Goal: Check status: Check status

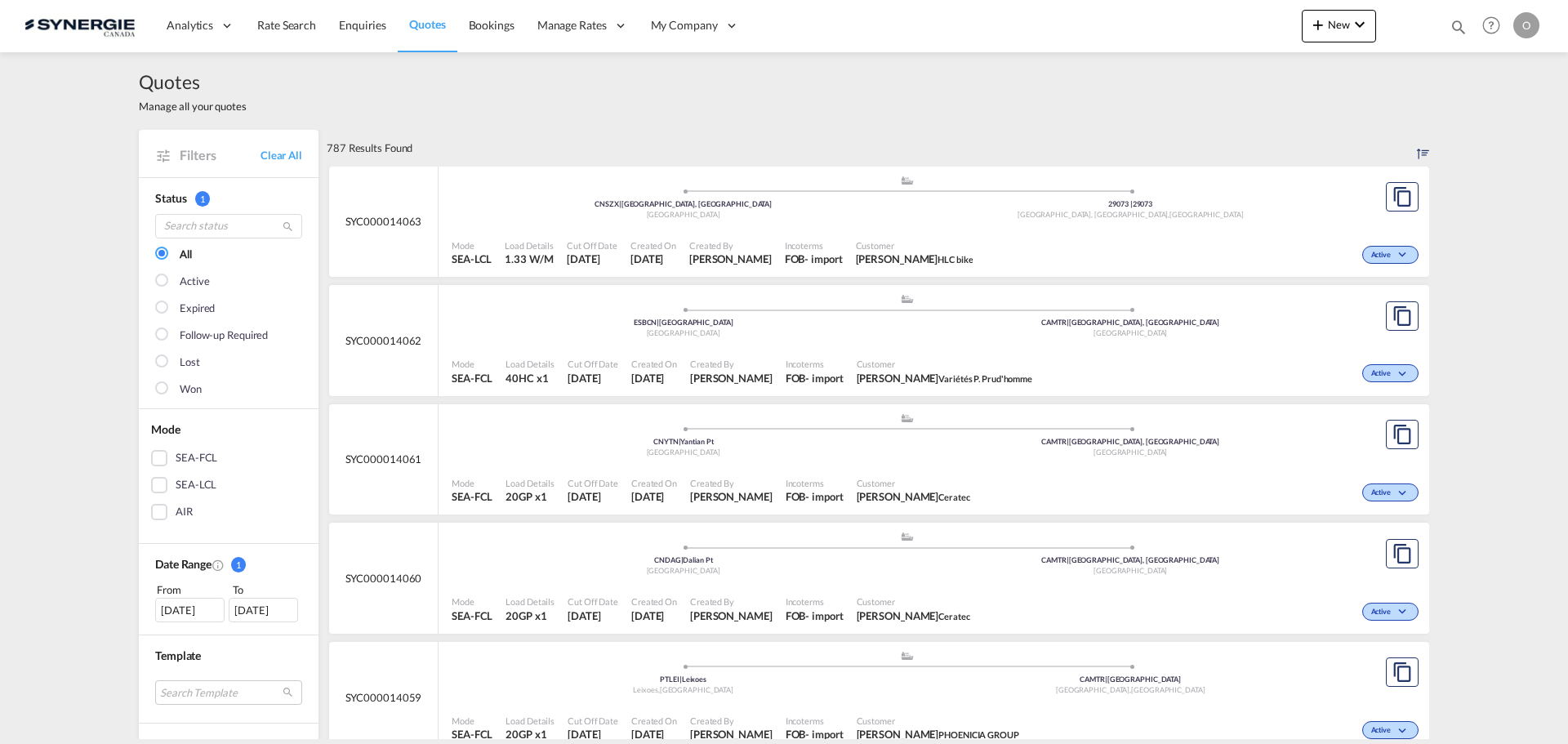
click at [1457, 24] on md-icon "icon-magnify" at bounding box center [1458, 27] width 18 height 18
click at [1200, 27] on select "Bookings Quotes Enquiries" at bounding box center [1198, 27] width 78 height 29
select select "Quotes"
click at [1159, 12] on select "Bookings Quotes Enquiries" at bounding box center [1198, 27] width 78 height 29
click at [1309, 36] on input at bounding box center [1335, 26] width 204 height 29
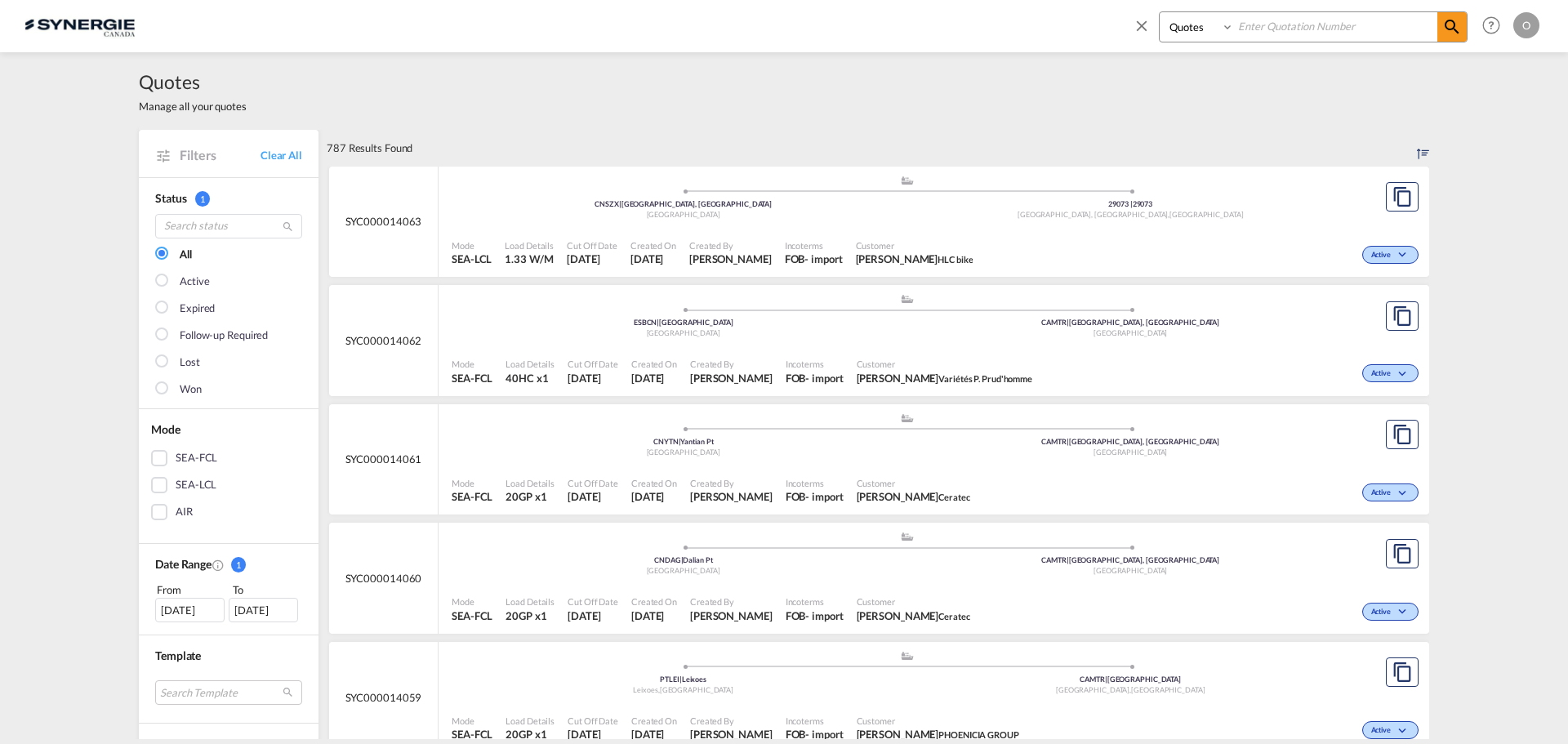
paste input "SYC000013439"
type input "SYC000013439"
click at [1455, 14] on span at bounding box center [1452, 27] width 29 height 29
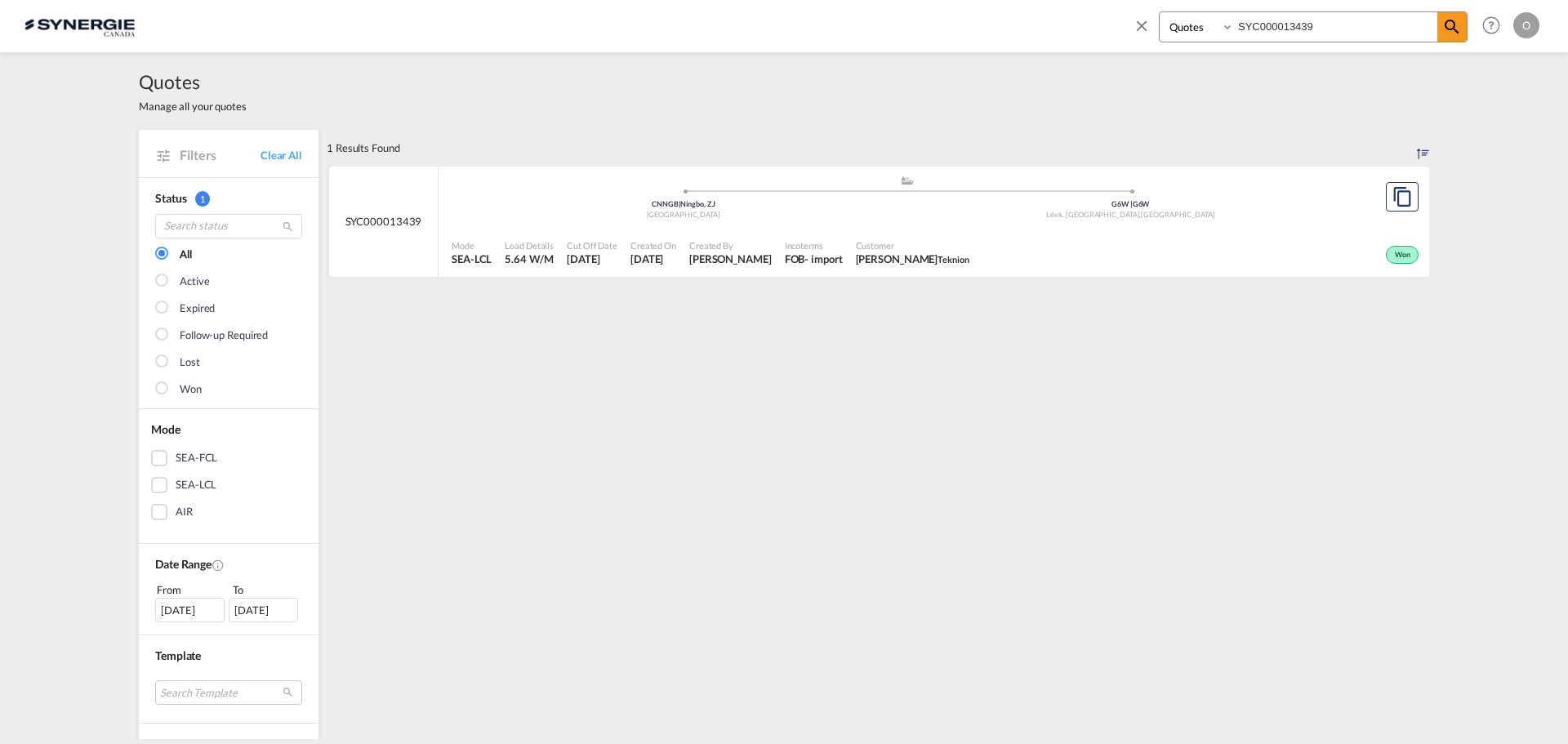
click at [849, 244] on div "Customer Charles-Olivier Thibault Teknion" at bounding box center [912, 253] width 127 height 41
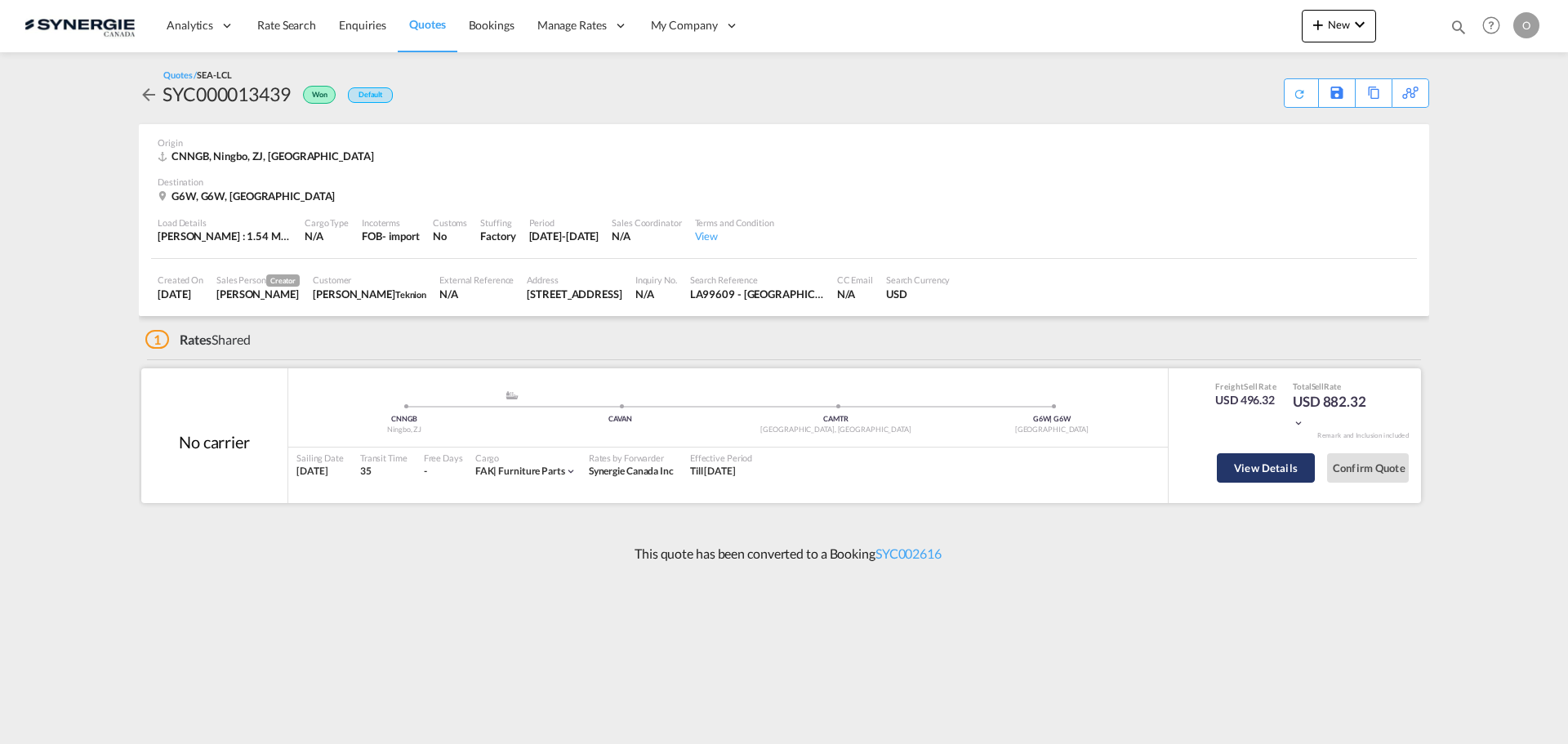
click at [1262, 469] on button "View Details" at bounding box center [1266, 468] width 98 height 29
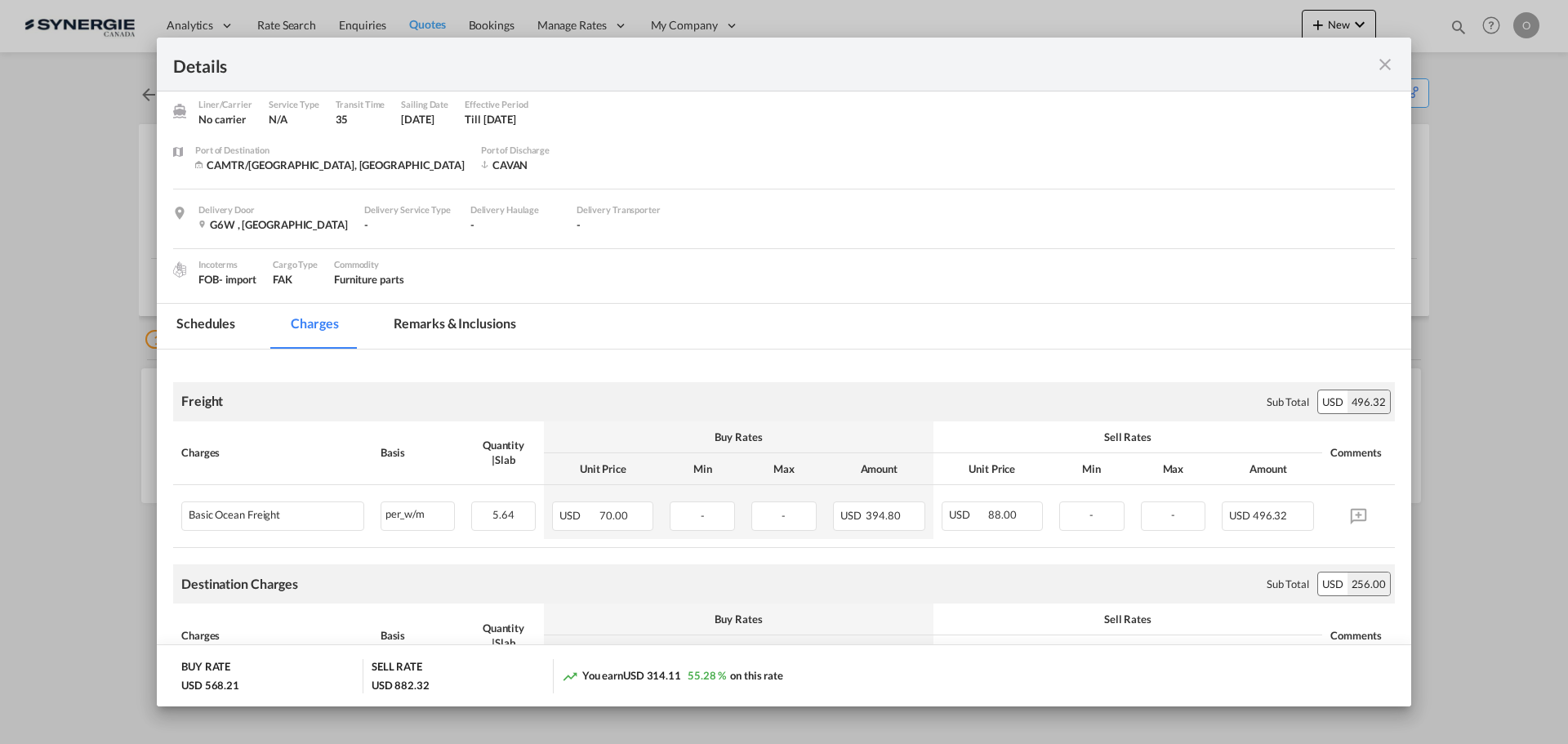
scroll to position [82, 0]
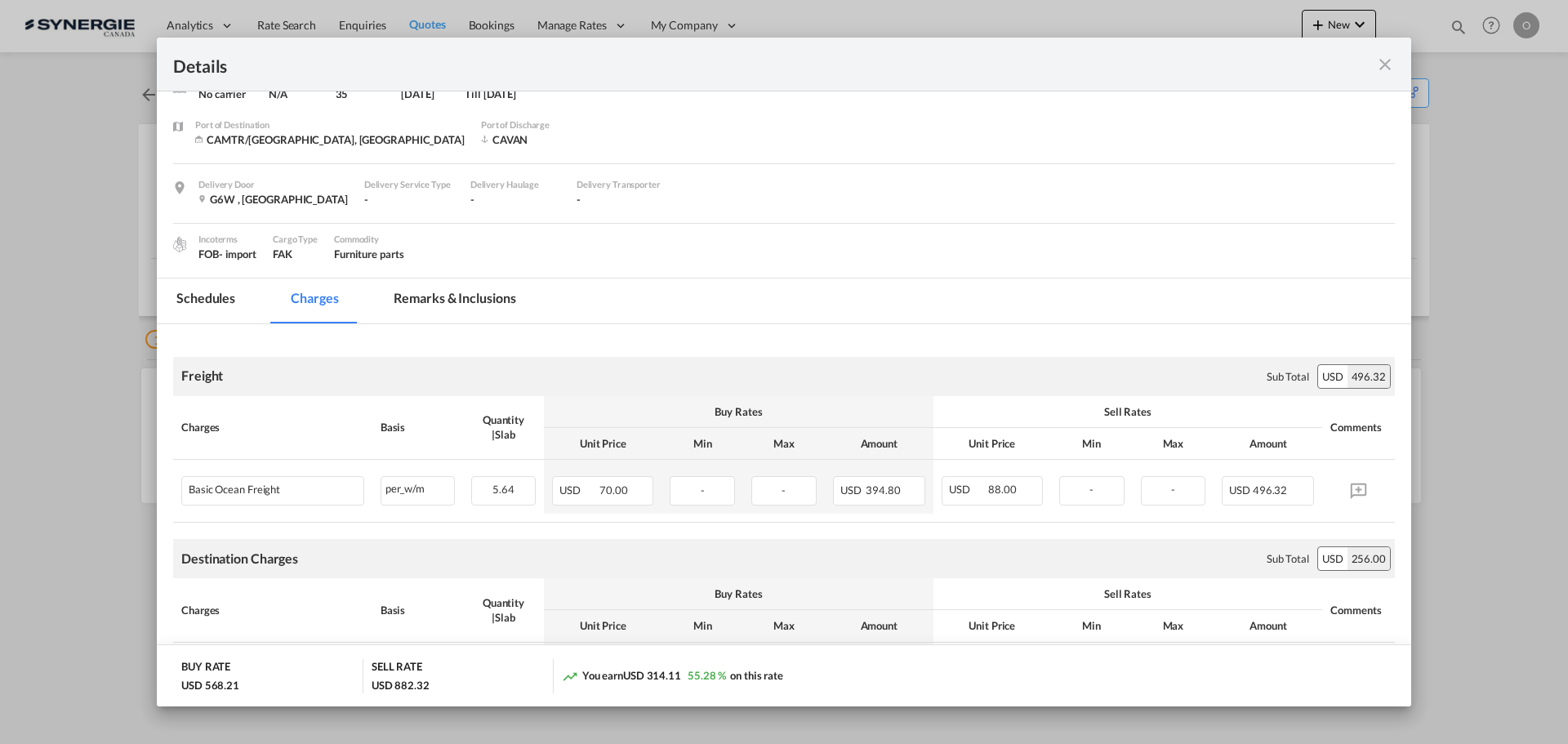
click at [478, 299] on md-tab-item "Remarks & Inclusions" at bounding box center [454, 301] width 161 height 45
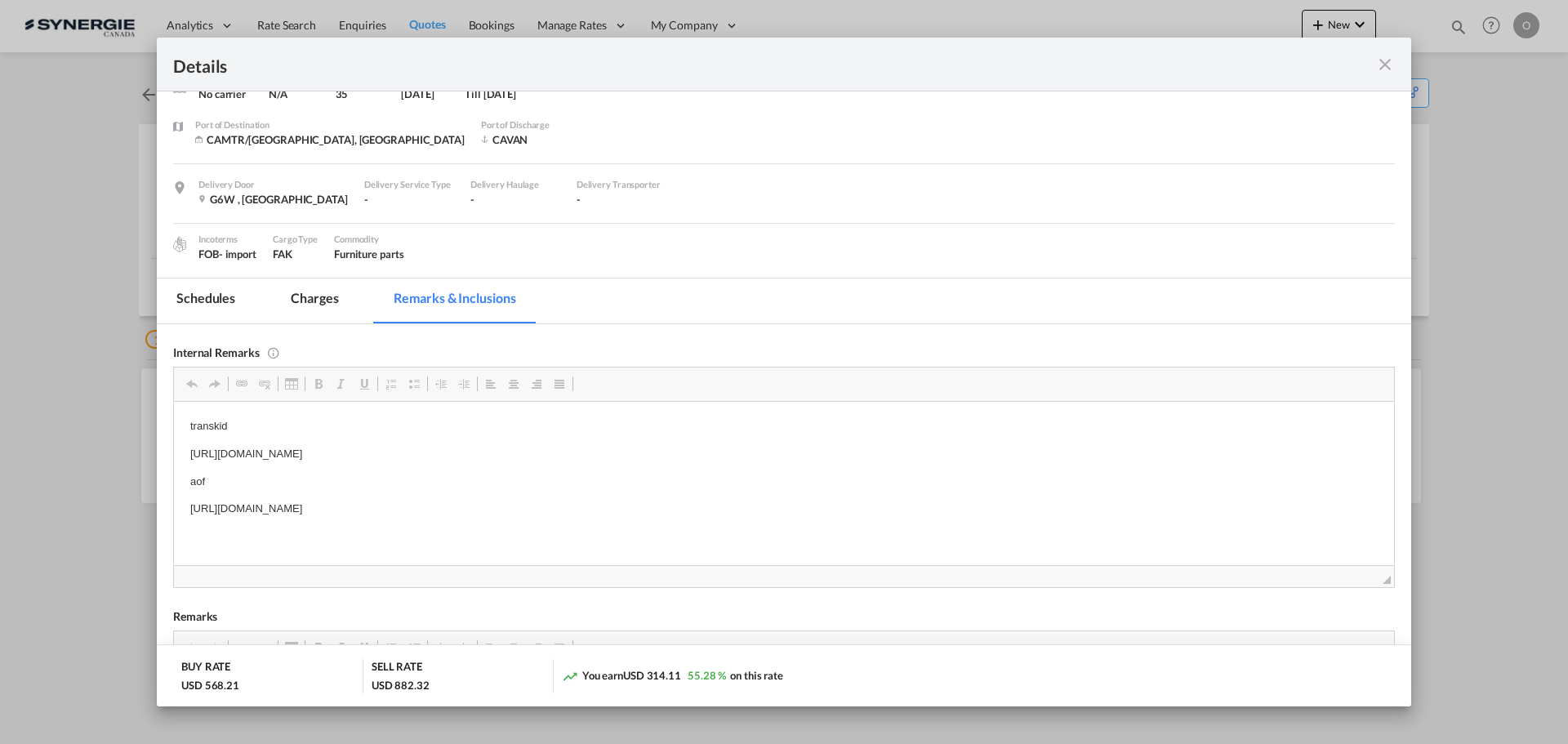
drag, startPoint x: 628, startPoint y: 455, endPoint x: 579, endPoint y: 455, distance: 49.0
drag, startPoint x: 625, startPoint y: 448, endPoint x: 182, endPoint y: 457, distance: 443.1
click at [182, 457] on html "transkid https://app.frontapp.com/open/msg_1gjn7qkv?key=dzdKZT0Mv8C8boERiqLo82I…" at bounding box center [784, 467] width 1220 height 132
copy p "https://app.frontapp.com/open/msg_1gjn7qkv?key=dzdKZT0Mv8C8boERiqLo82IuEcb1vuGX"
click at [1392, 67] on md-icon "icon-close fg-AAA8AD m-0 cursor" at bounding box center [1385, 65] width 20 height 20
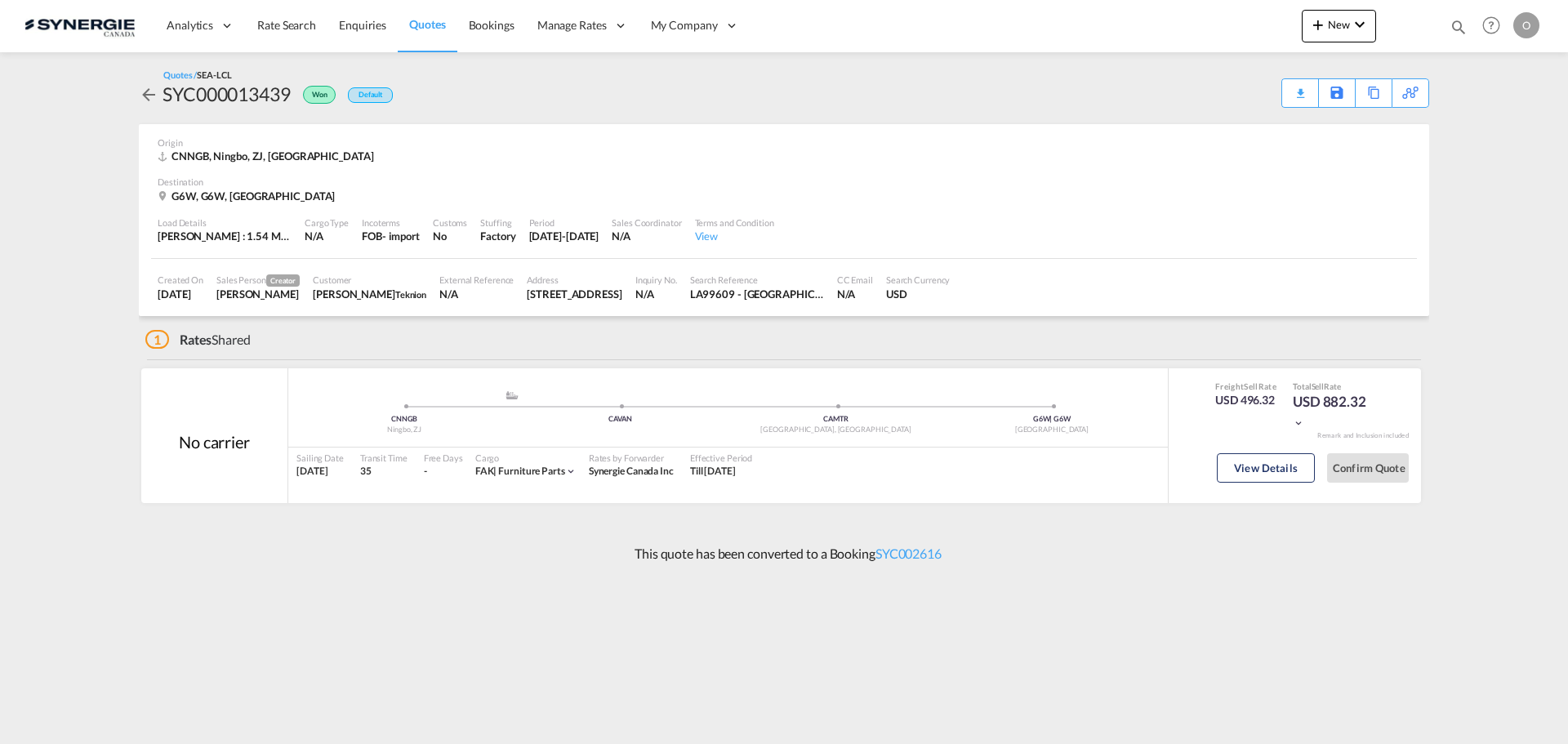
scroll to position [0, 0]
click at [1462, 24] on md-icon "icon-magnify" at bounding box center [1458, 27] width 18 height 18
click at [1206, 28] on select "Bookings Quotes Enquiries" at bounding box center [1198, 27] width 78 height 29
select select "Quotes"
click at [1159, 12] on select "Bookings Quotes Enquiries" at bounding box center [1198, 27] width 78 height 29
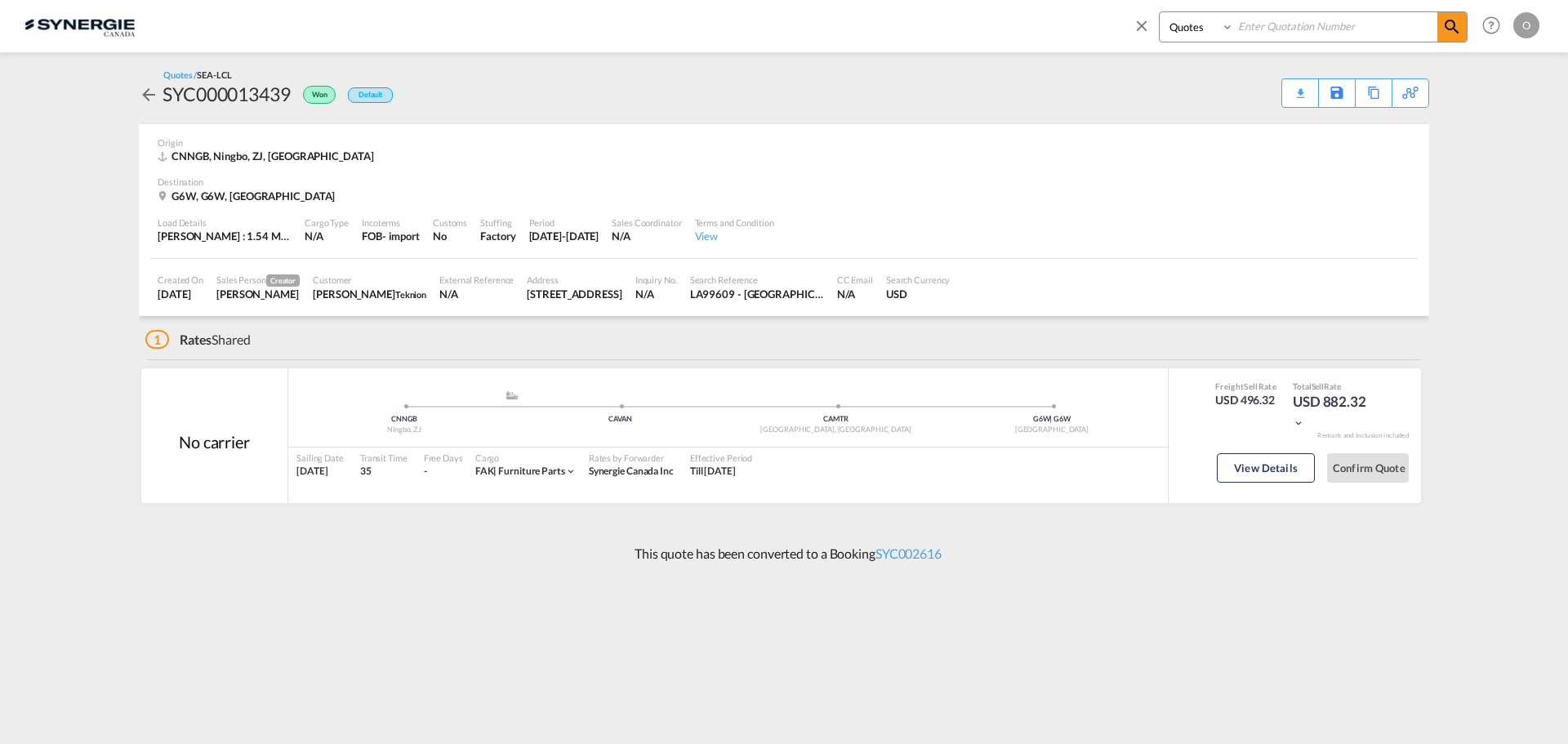
click at [1323, 17] on input at bounding box center [1335, 26] width 204 height 29
paste input "SYC000012851"
type input "SYC000012851"
click at [1456, 25] on md-icon "icon-magnify" at bounding box center [1452, 27] width 20 height 20
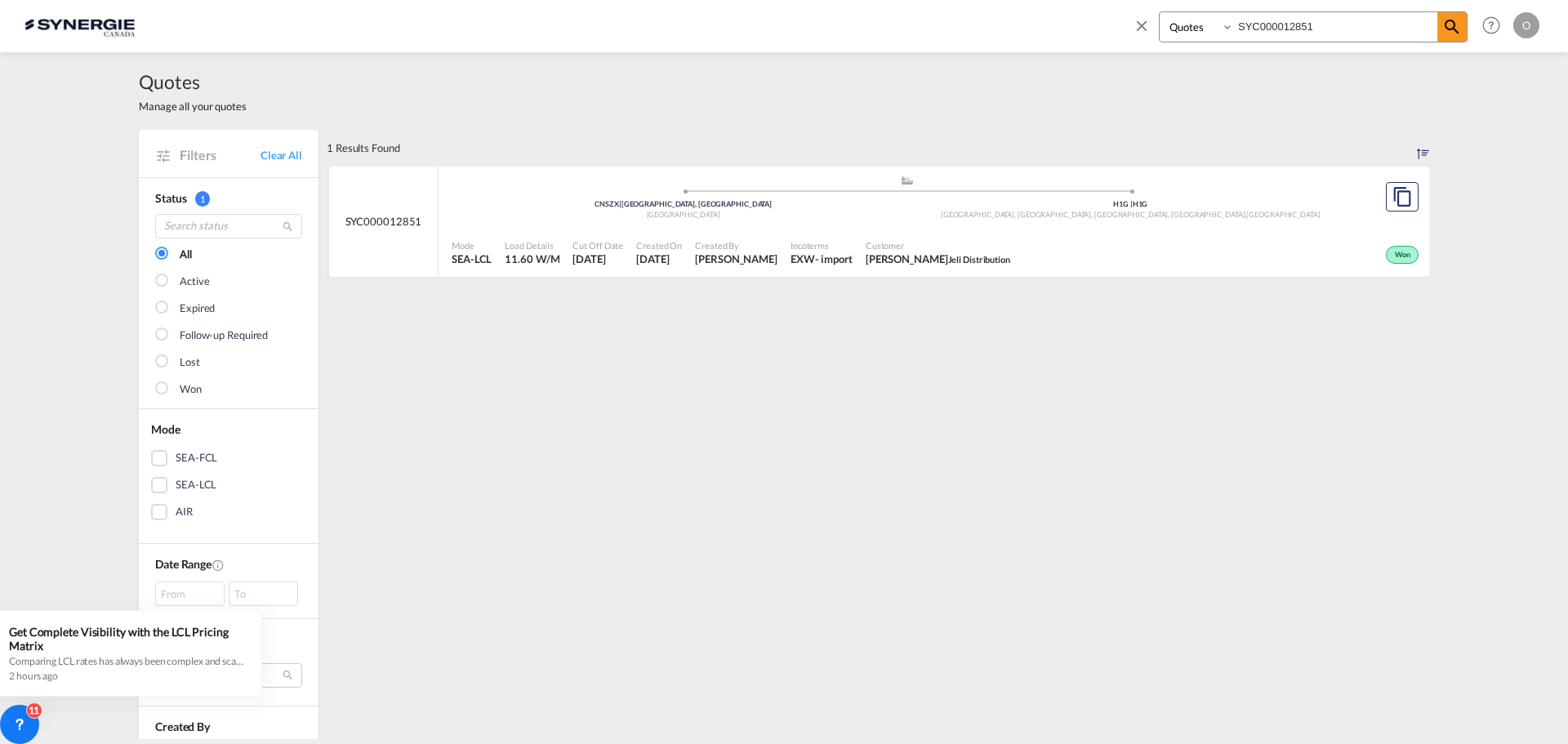
click at [859, 233] on div "Customer Huda Hindawi Jeli Distribution" at bounding box center [938, 253] width 158 height 41
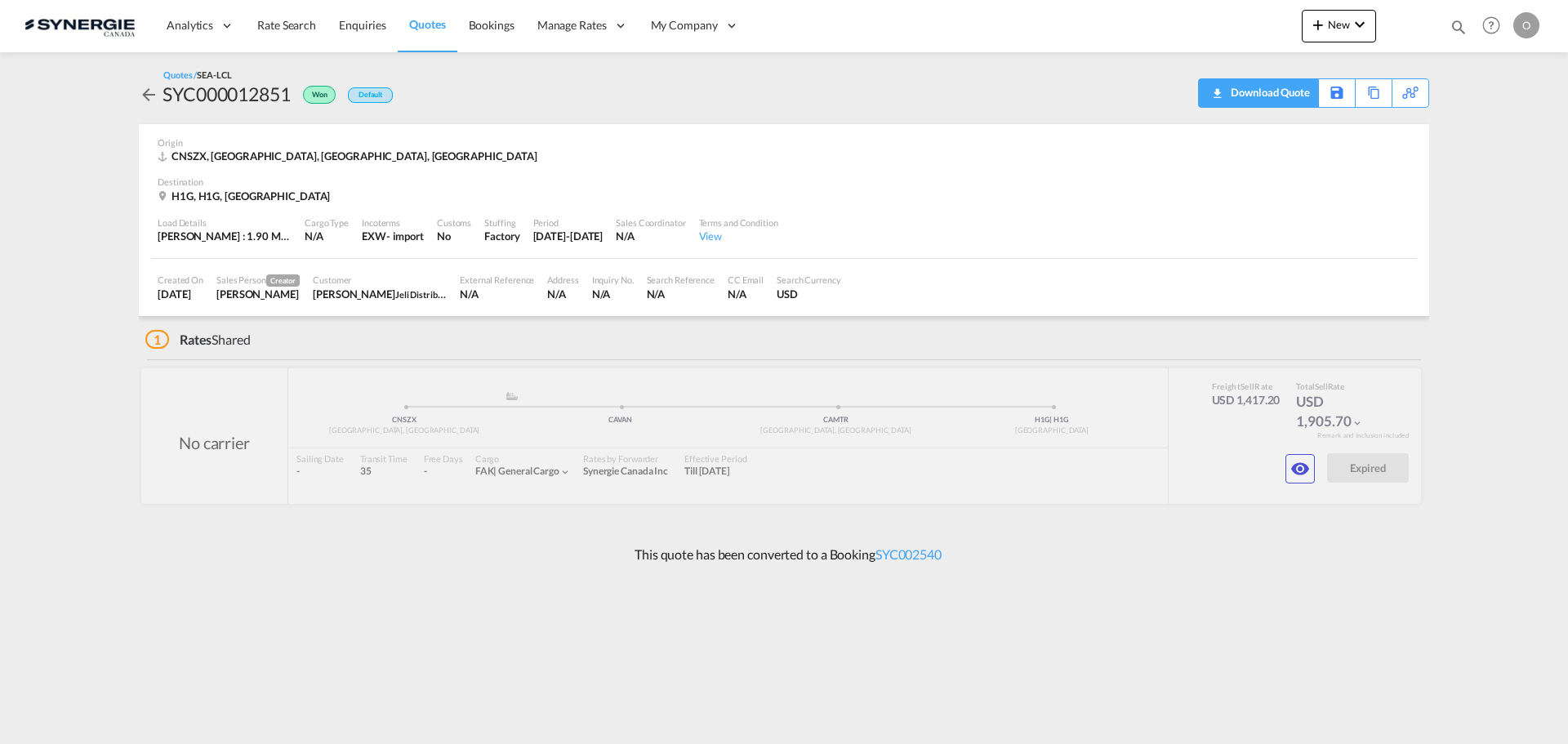
click at [1260, 86] on div "Download Quote" at bounding box center [1268, 92] width 83 height 26
